Goal: Information Seeking & Learning: Compare options

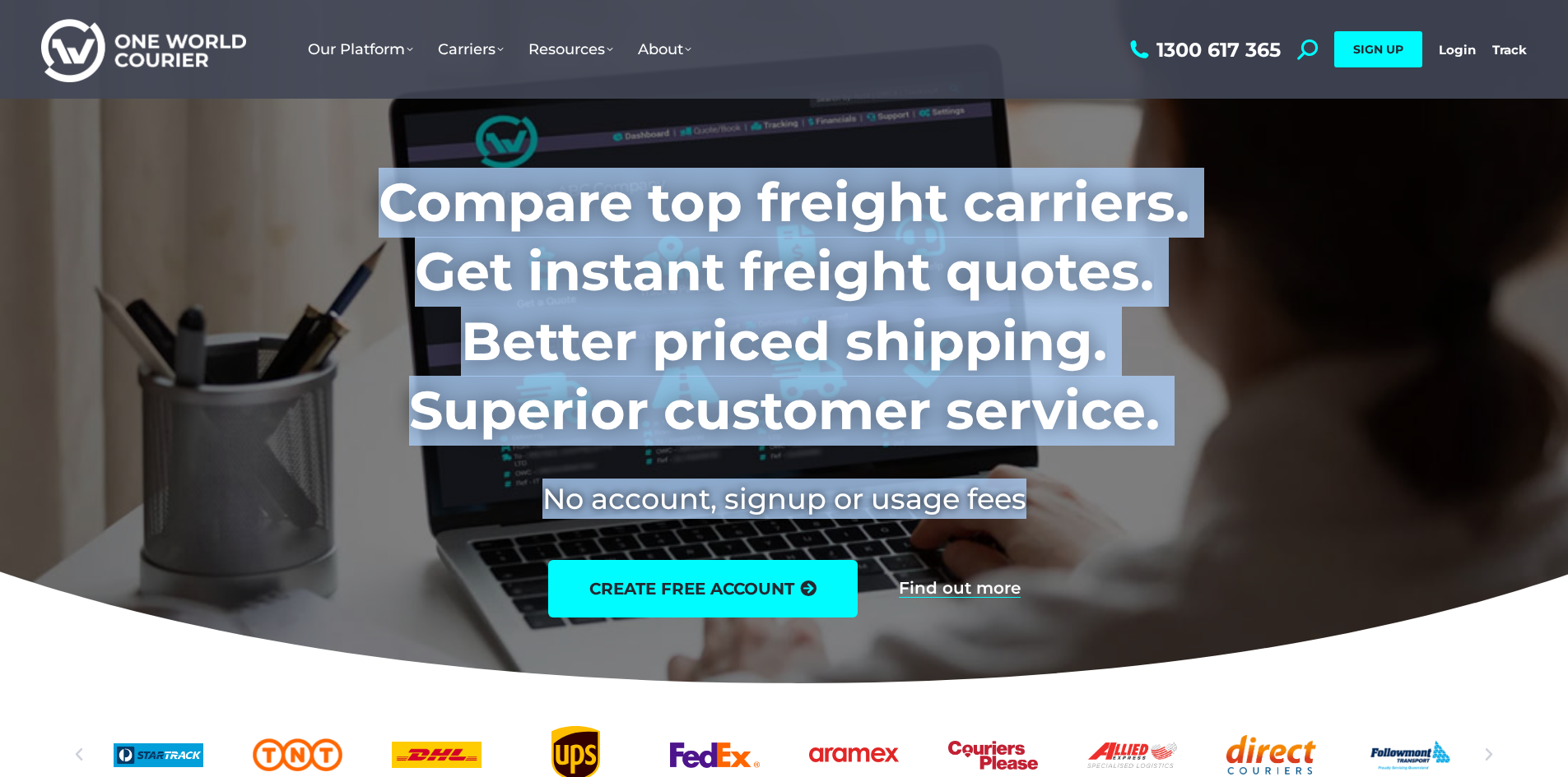
drag, startPoint x: 308, startPoint y: 162, endPoint x: 1140, endPoint y: 564, distance: 924.0
click at [1140, 564] on div "Compare top freight carriers. Get instant freight quotes. Better priced shippin…" at bounding box center [784, 376] width 1077 height 532
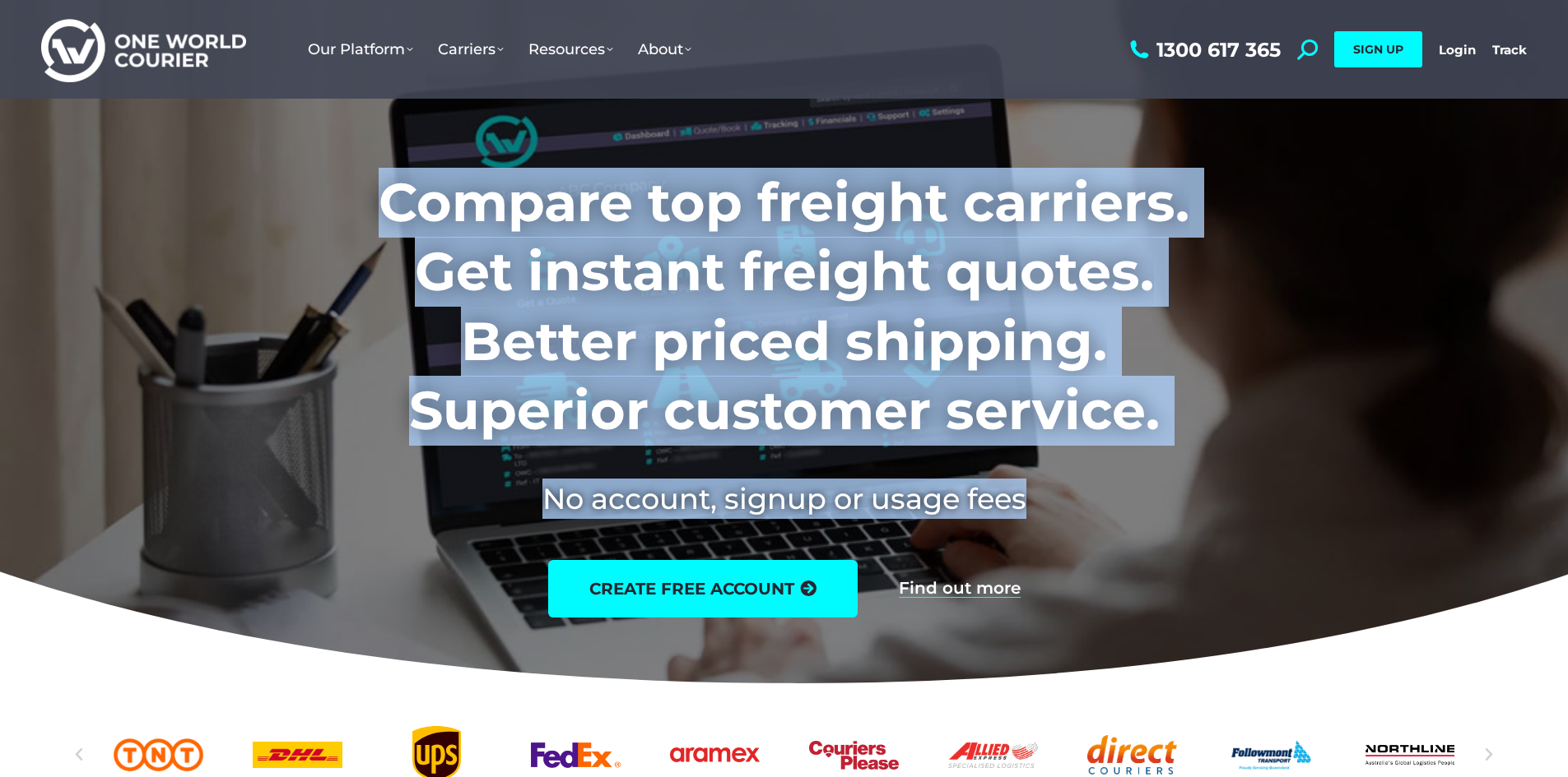
copy div "Compare top freight carriers. Get instant freight quotes. Better priced shippin…"
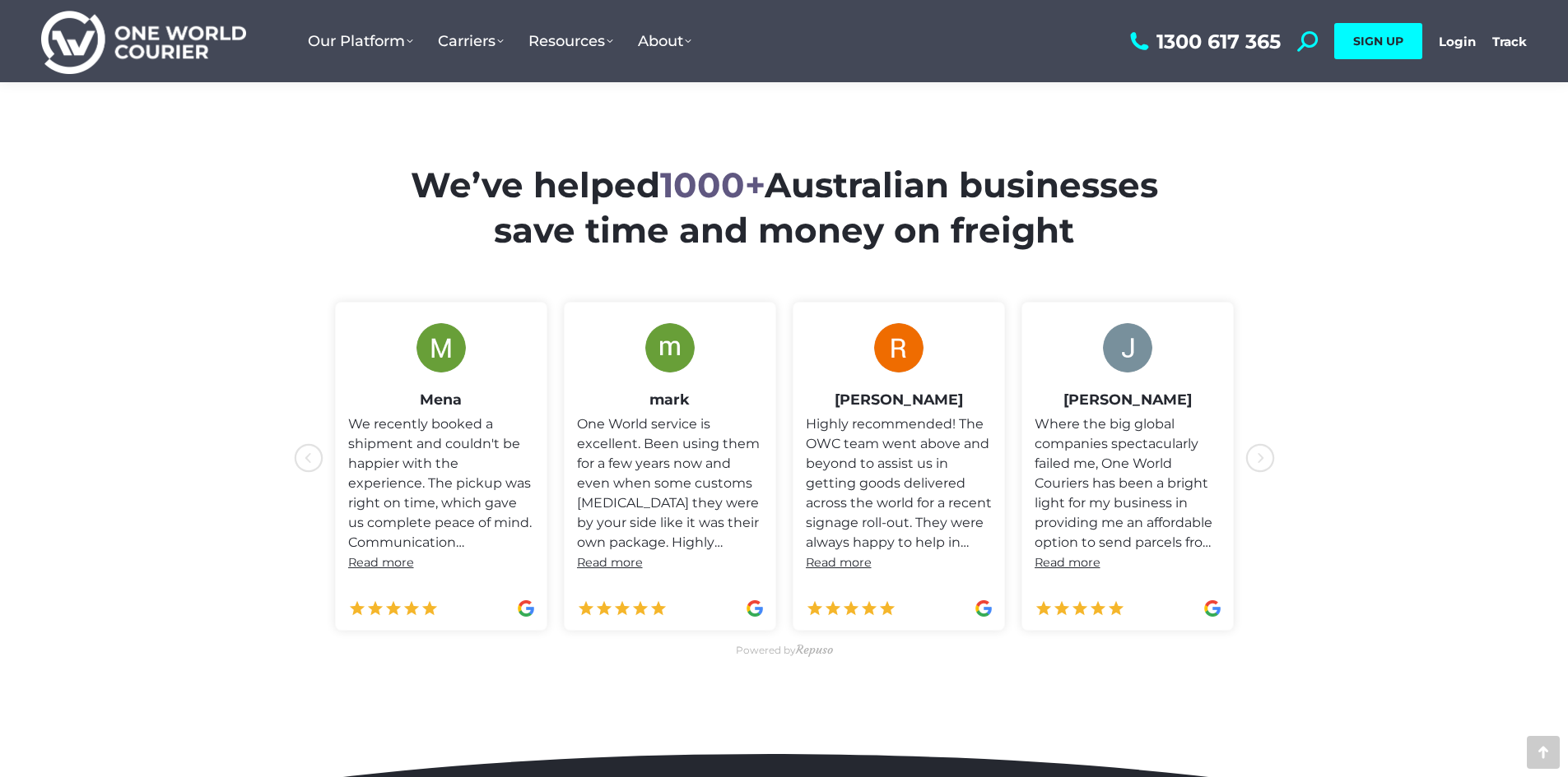
scroll to position [740, 0]
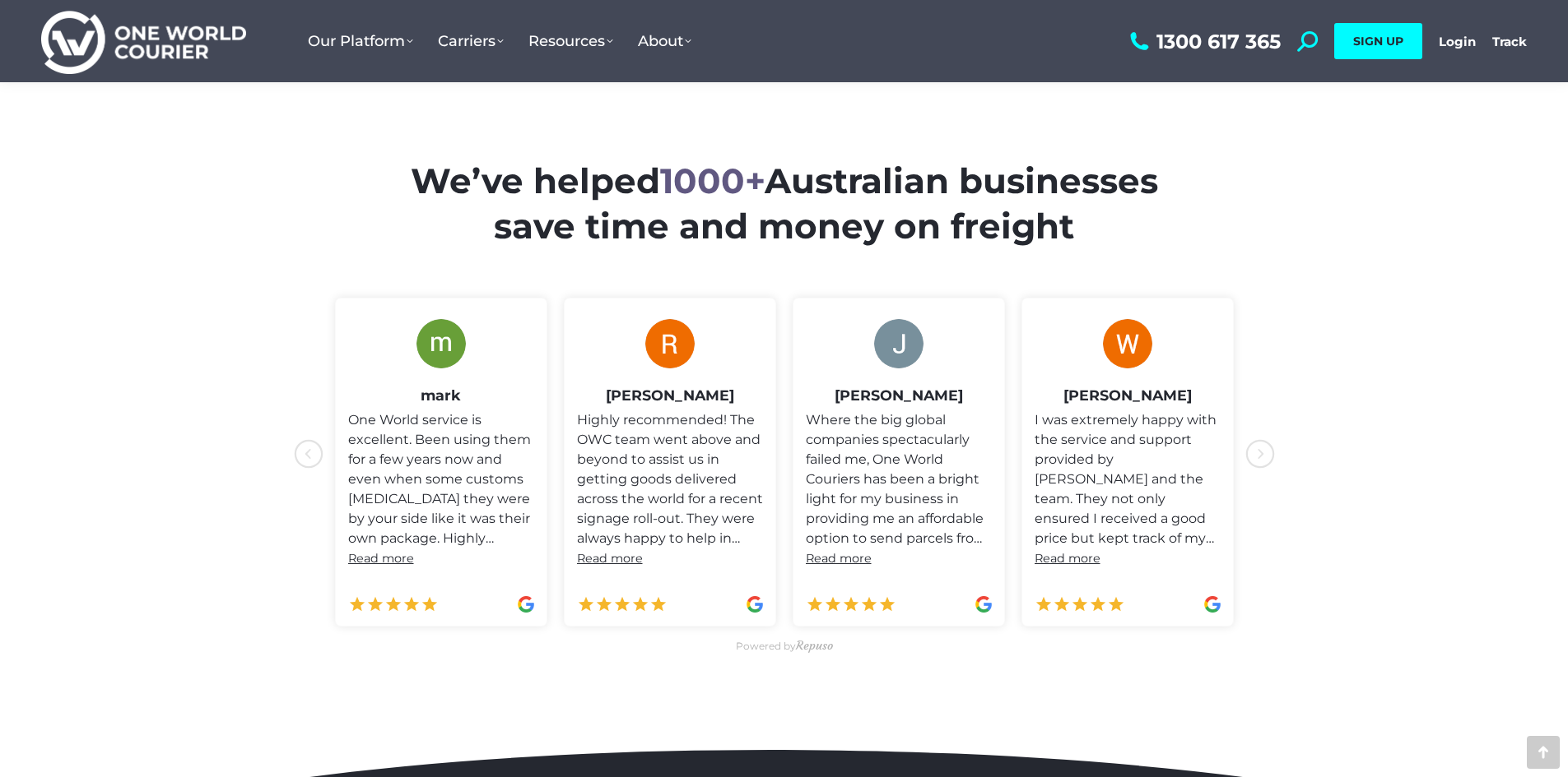
drag, startPoint x: 402, startPoint y: 173, endPoint x: 1120, endPoint y: 236, distance: 720.8
click at [1120, 236] on h2 "We’ve helped 1000+ Australian businesses save time and money on freight" at bounding box center [784, 204] width 819 height 89
copy h2 "We’ve helped 1000+ Australian businesses save time and money on freight"
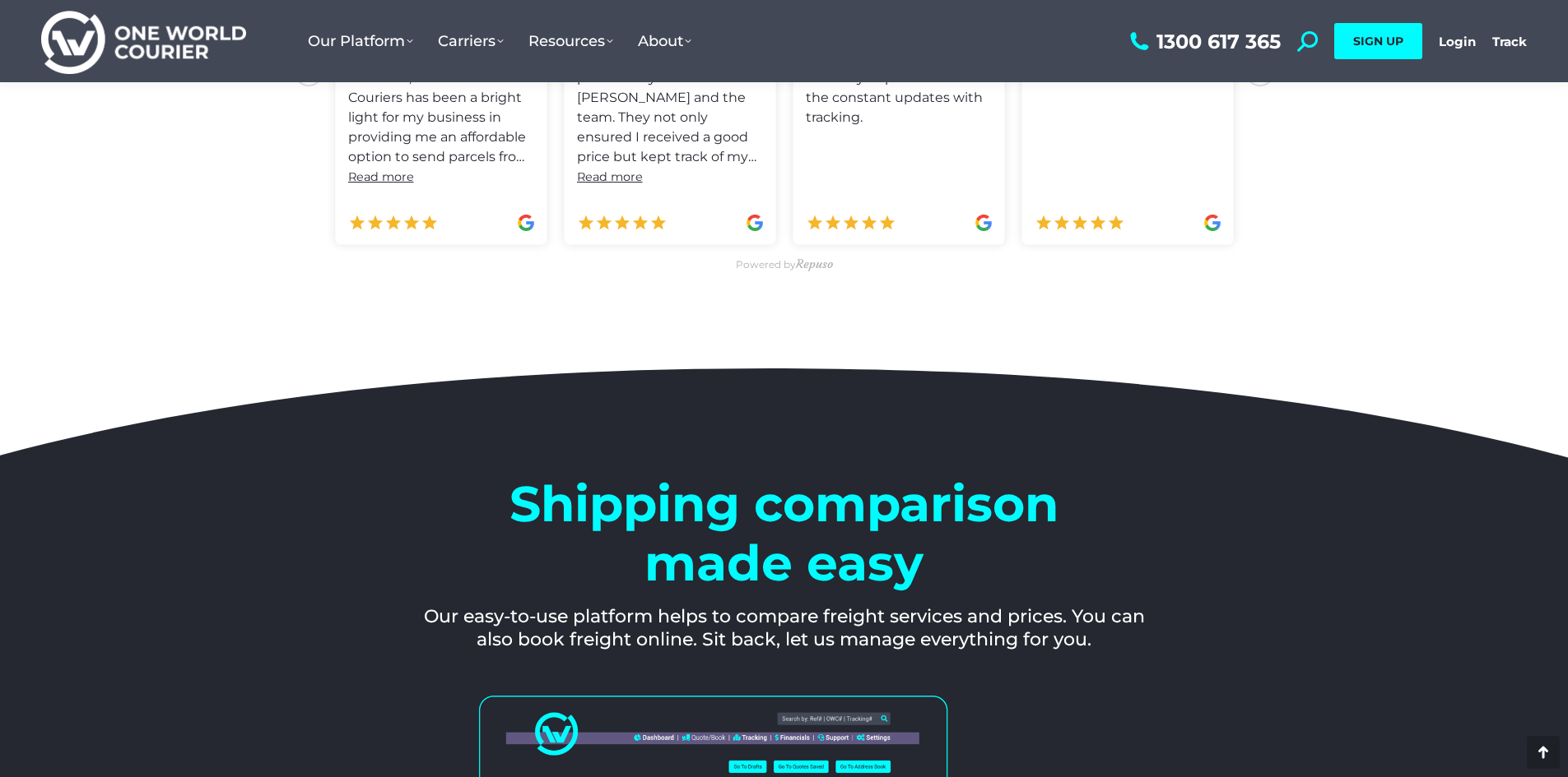
scroll to position [1398, 0]
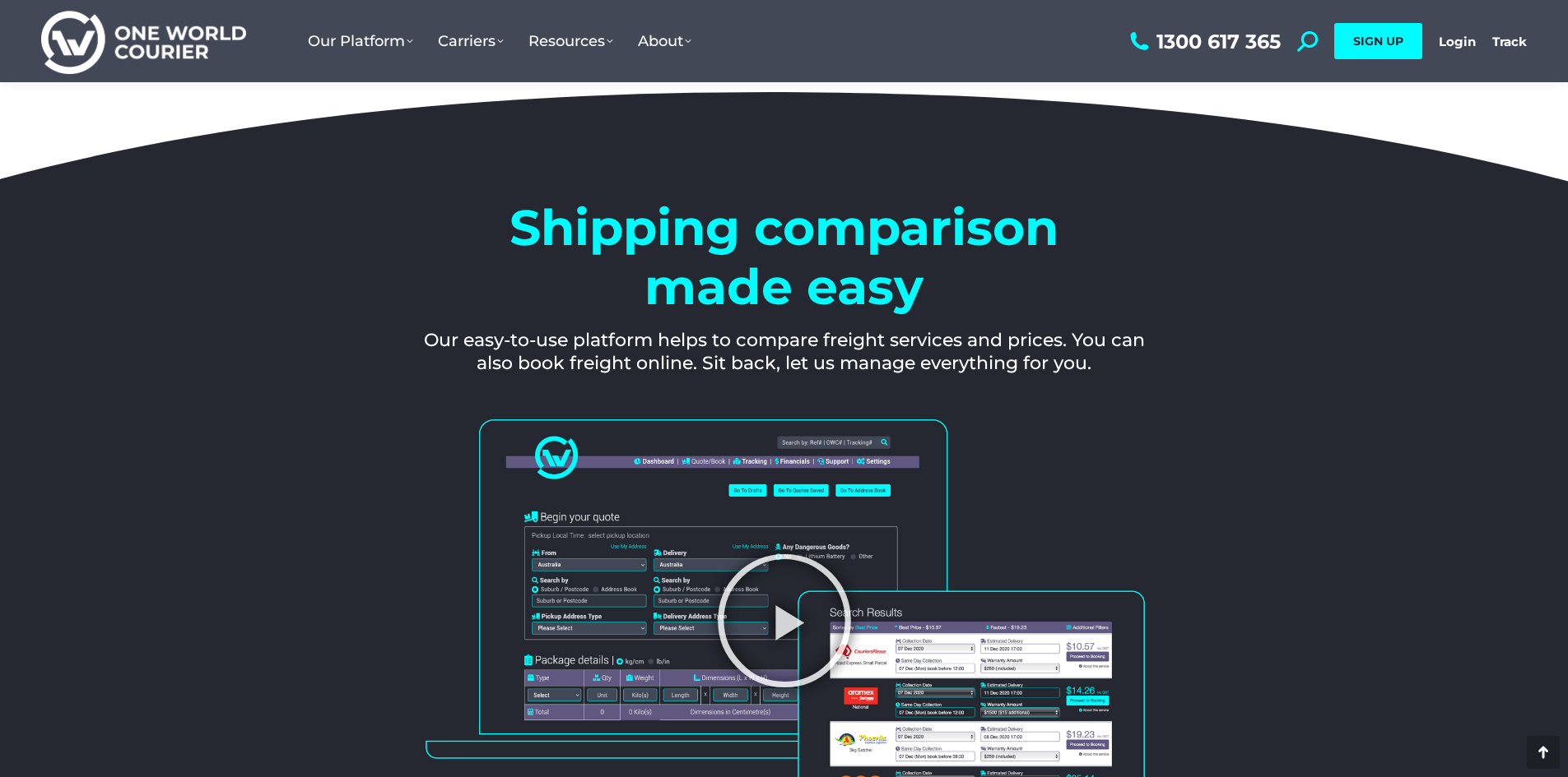
drag, startPoint x: 499, startPoint y: 208, endPoint x: 1168, endPoint y: 385, distance: 692.0
click at [1168, 385] on section "Shipping comparison made easy Our easy-to-use platform helps to compare freight…" at bounding box center [784, 246] width 1568 height 325
click at [1168, 385] on icon at bounding box center [784, 247] width 2384 height 329
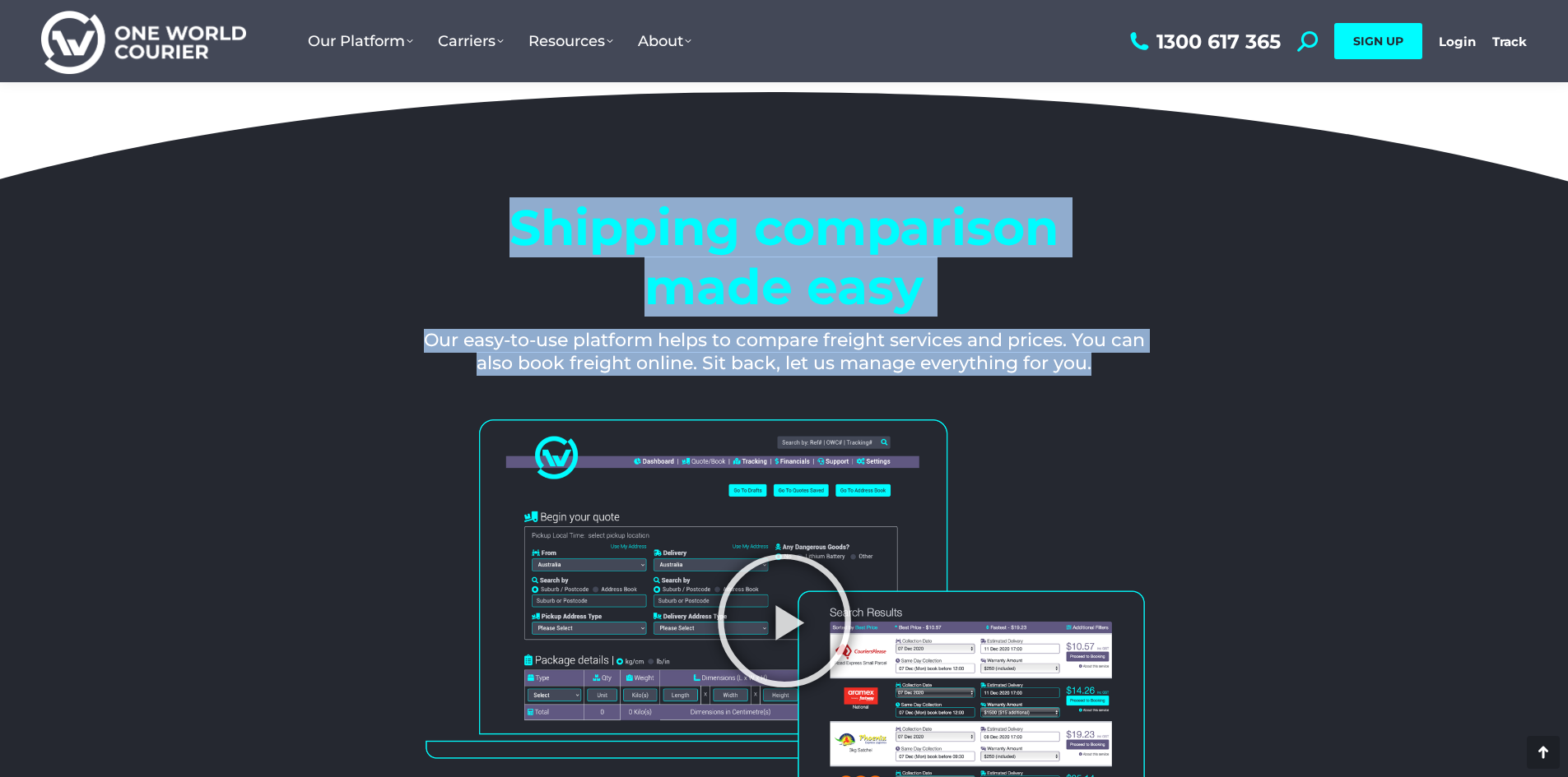
drag, startPoint x: 1132, startPoint y: 355, endPoint x: 431, endPoint y: 225, distance: 713.0
click at [431, 225] on div "Shipping comparison made easy Our easy-to-use platform helps to compare freight…" at bounding box center [784, 287] width 763 height 211
copy div "Shipping comparison made easy Our easy-to-use platform helps to compare freight…"
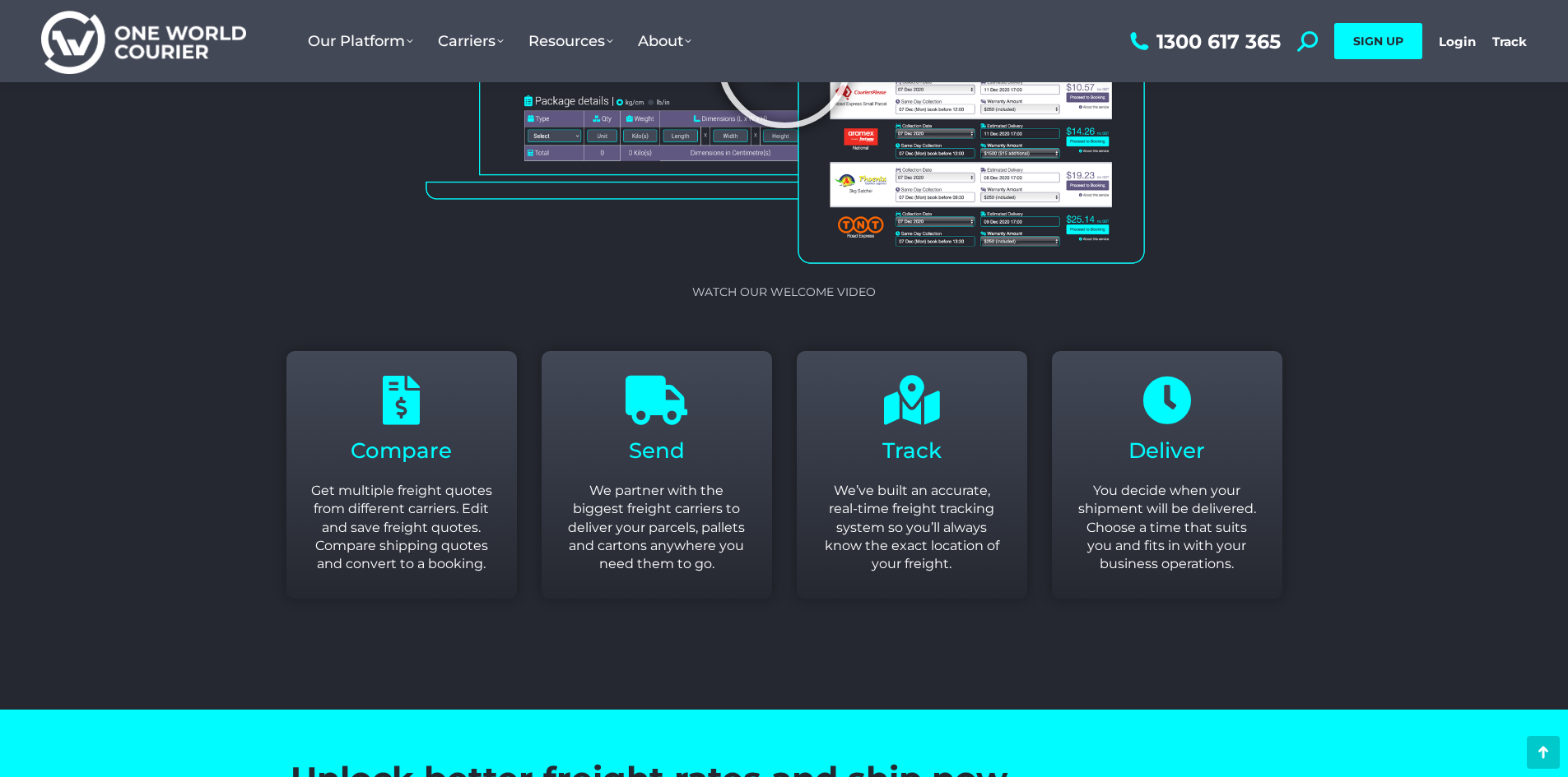
scroll to position [1810, 0]
